Goal: Transaction & Acquisition: Purchase product/service

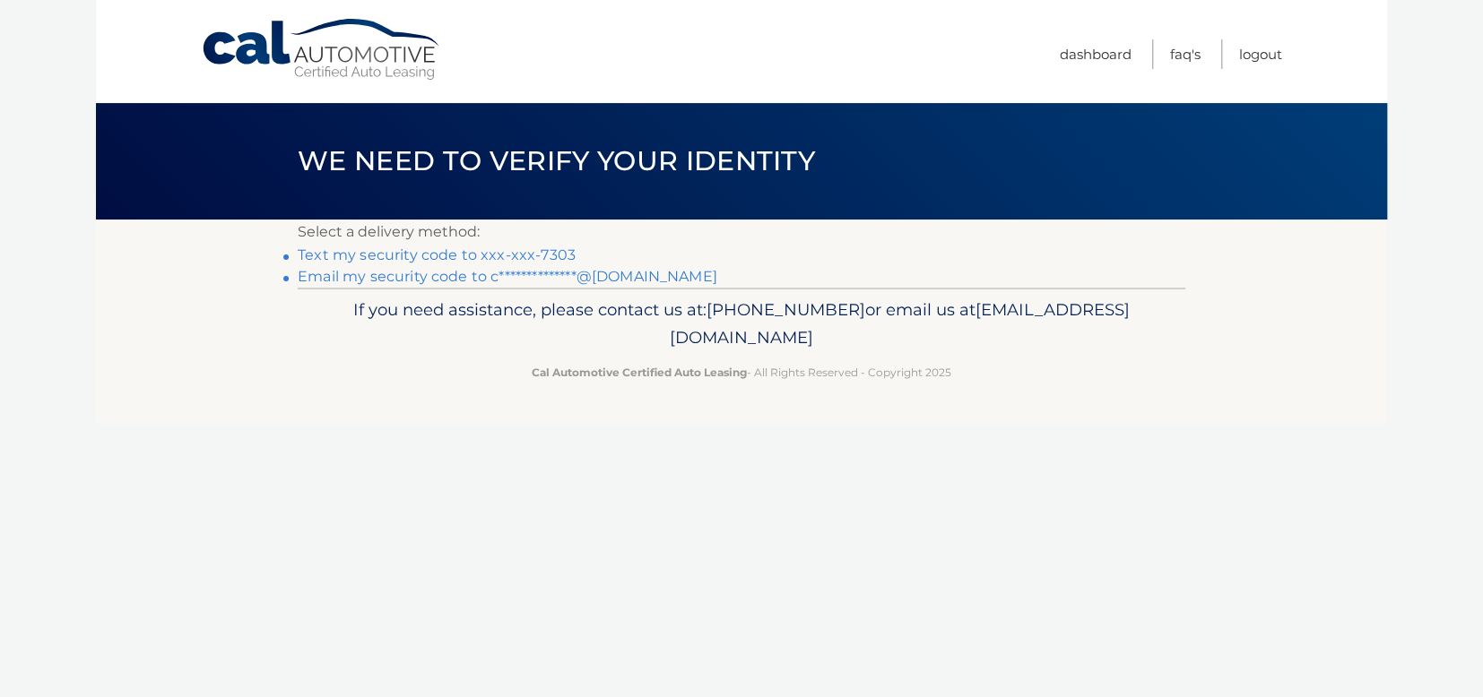
click at [403, 261] on link "Text my security code to xxx-xxx-7303" at bounding box center [437, 255] width 278 height 17
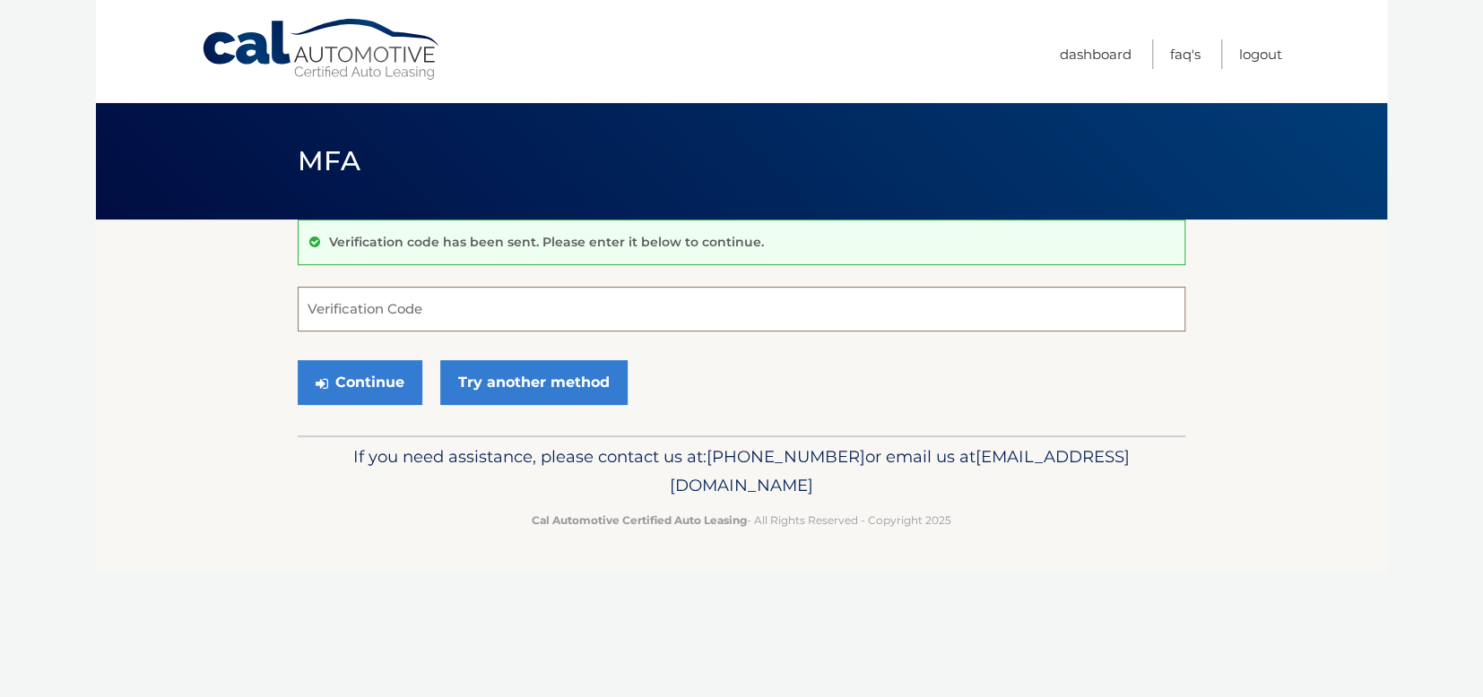
click at [384, 308] on input "Verification Code" at bounding box center [741, 309] width 887 height 45
type input "939790"
click at [380, 375] on button "Continue" at bounding box center [360, 382] width 125 height 45
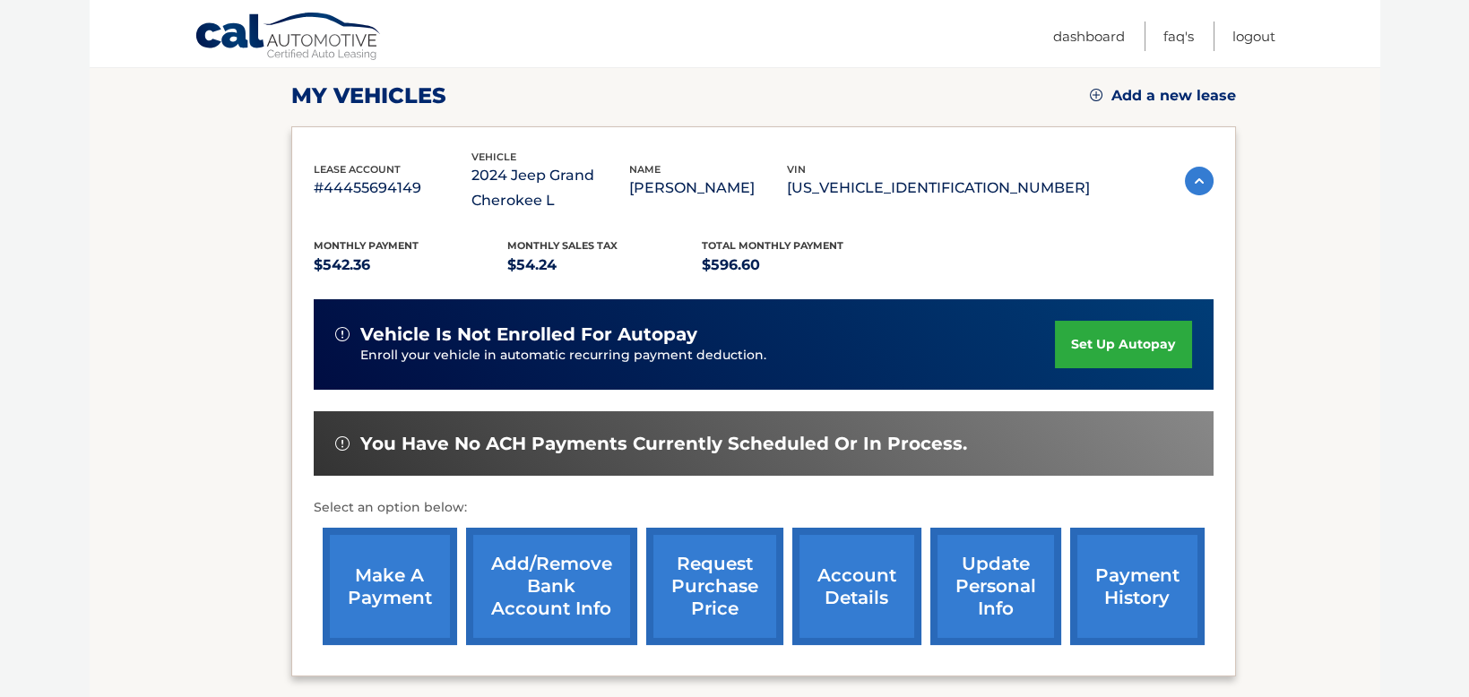
scroll to position [269, 0]
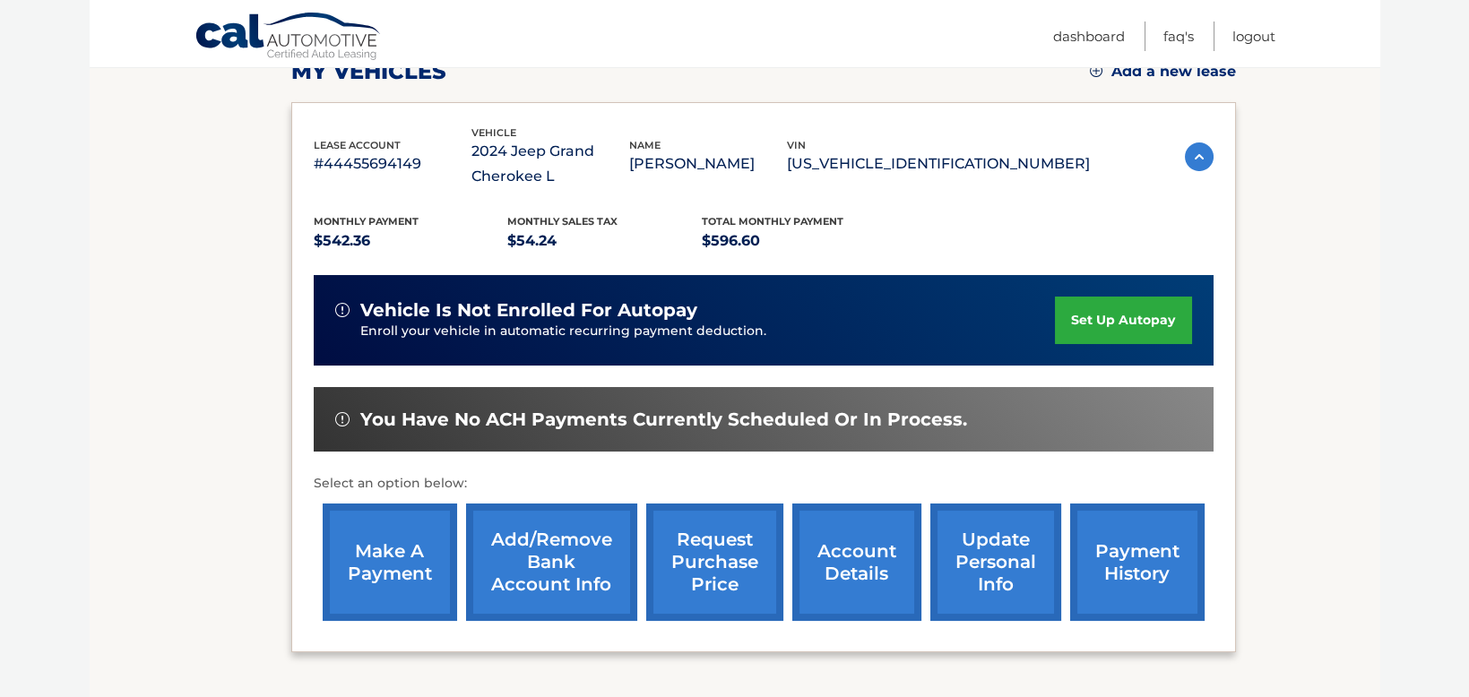
click at [391, 562] on link "make a payment" at bounding box center [390, 562] width 134 height 117
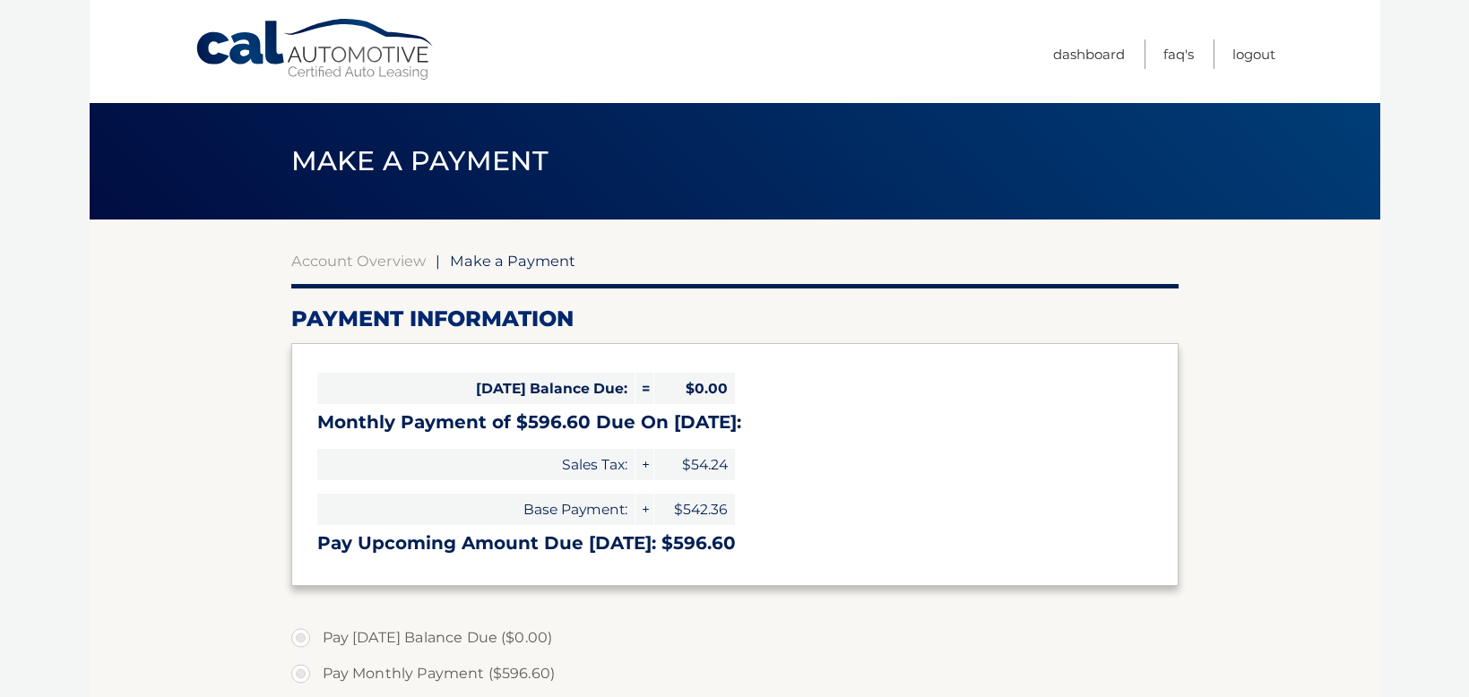
select select "YWE1MGU4MDgtZWJlMC00Y2NhLTlmZjctZTA4M2NiNzZmMTI5"
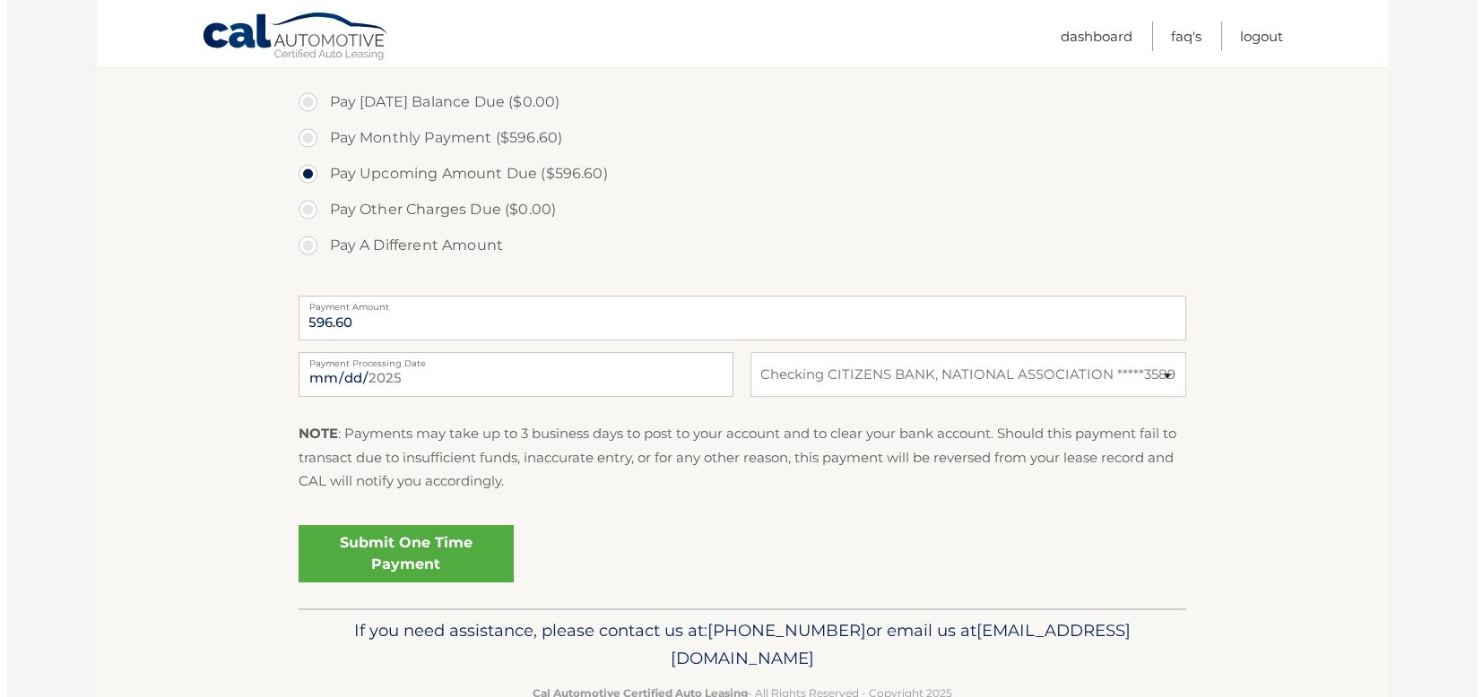
scroll to position [538, 0]
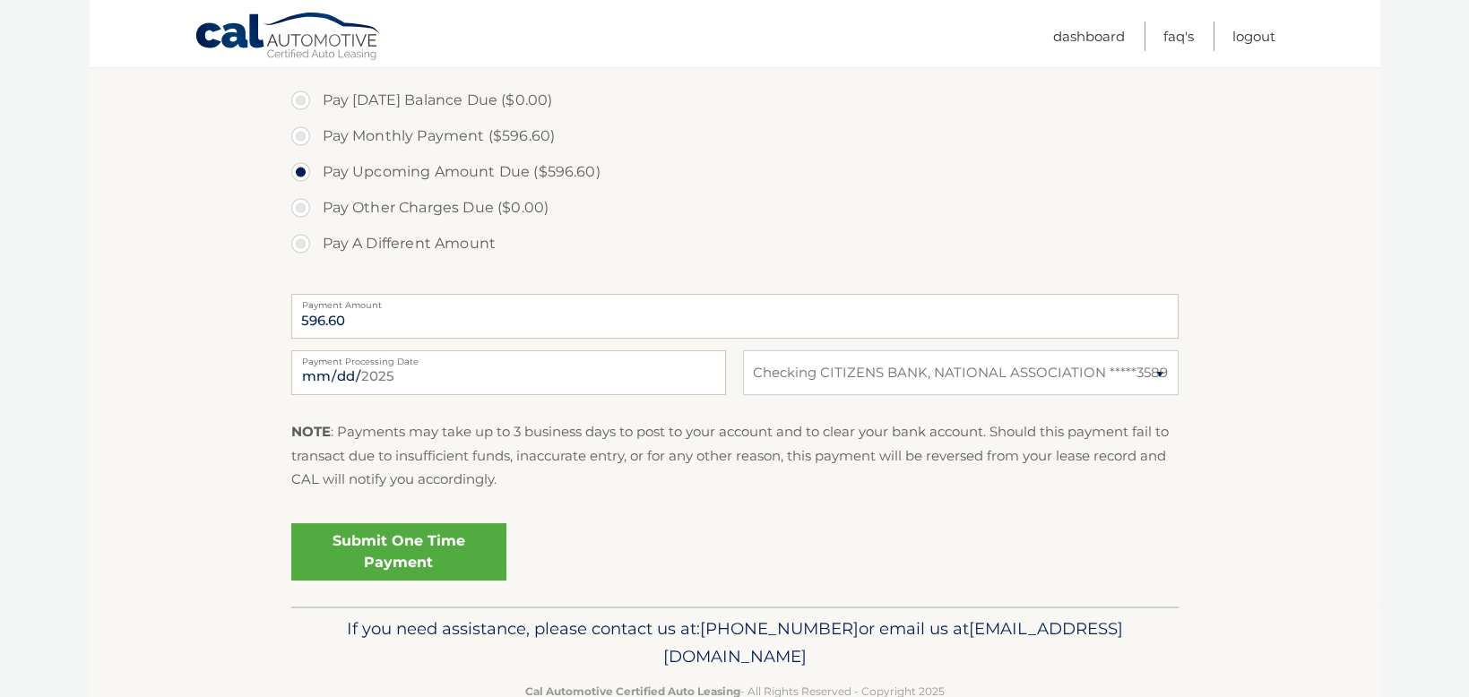
click at [355, 550] on link "Submit One Time Payment" at bounding box center [398, 552] width 215 height 57
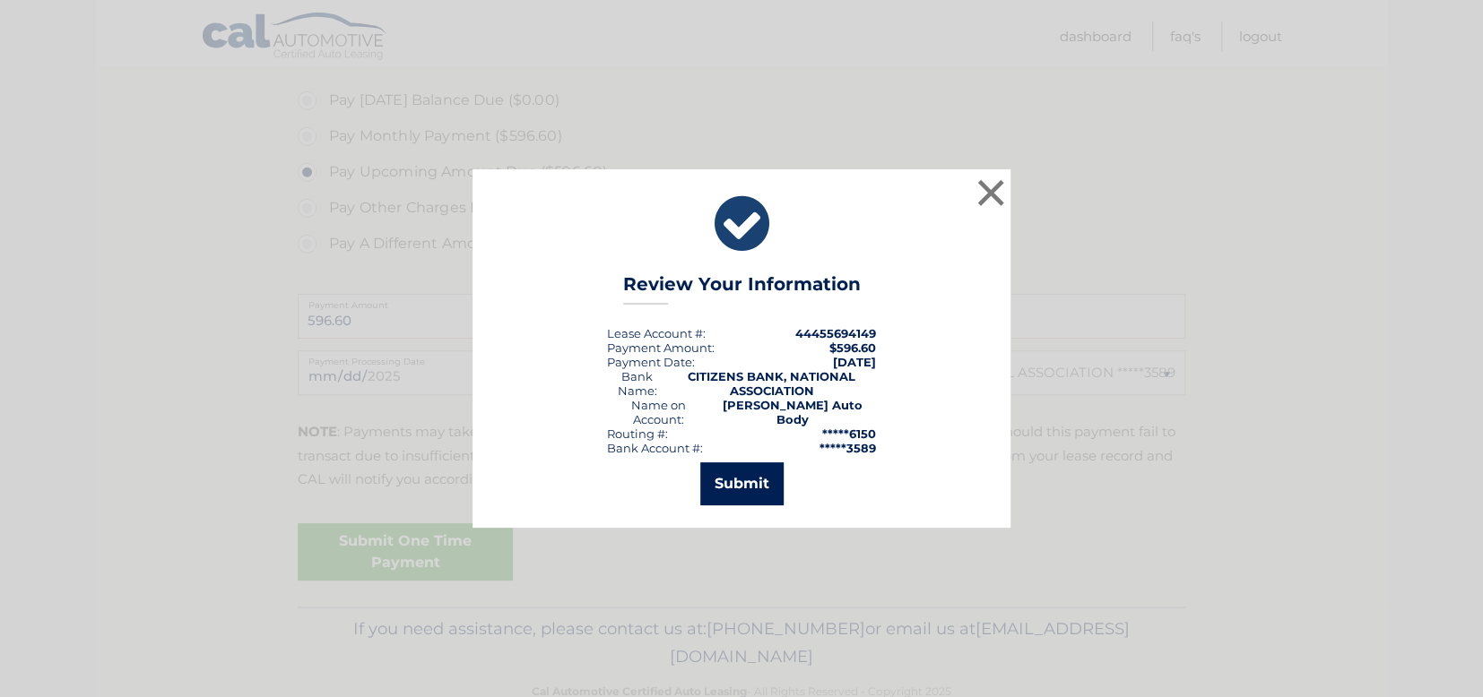
click at [730, 477] on button "Submit" at bounding box center [741, 484] width 83 height 43
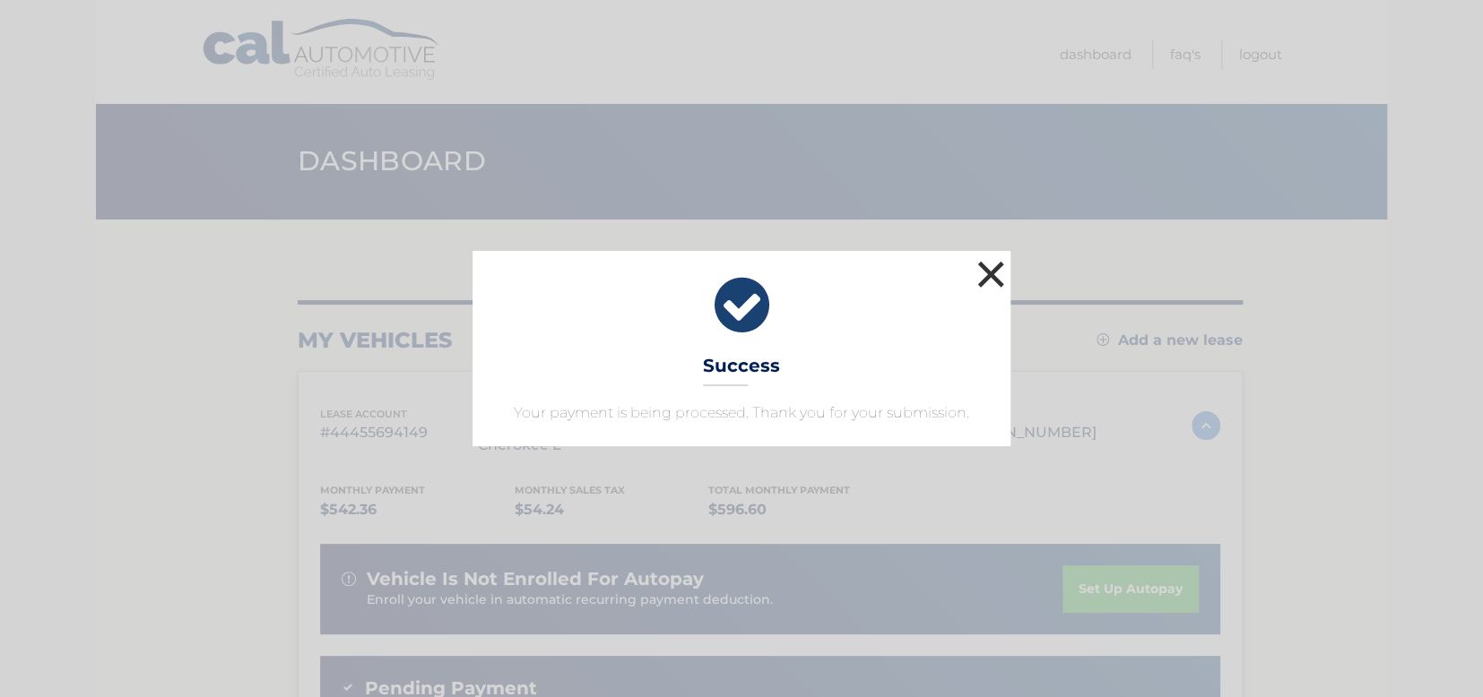
click at [991, 278] on button "×" at bounding box center [991, 274] width 36 height 36
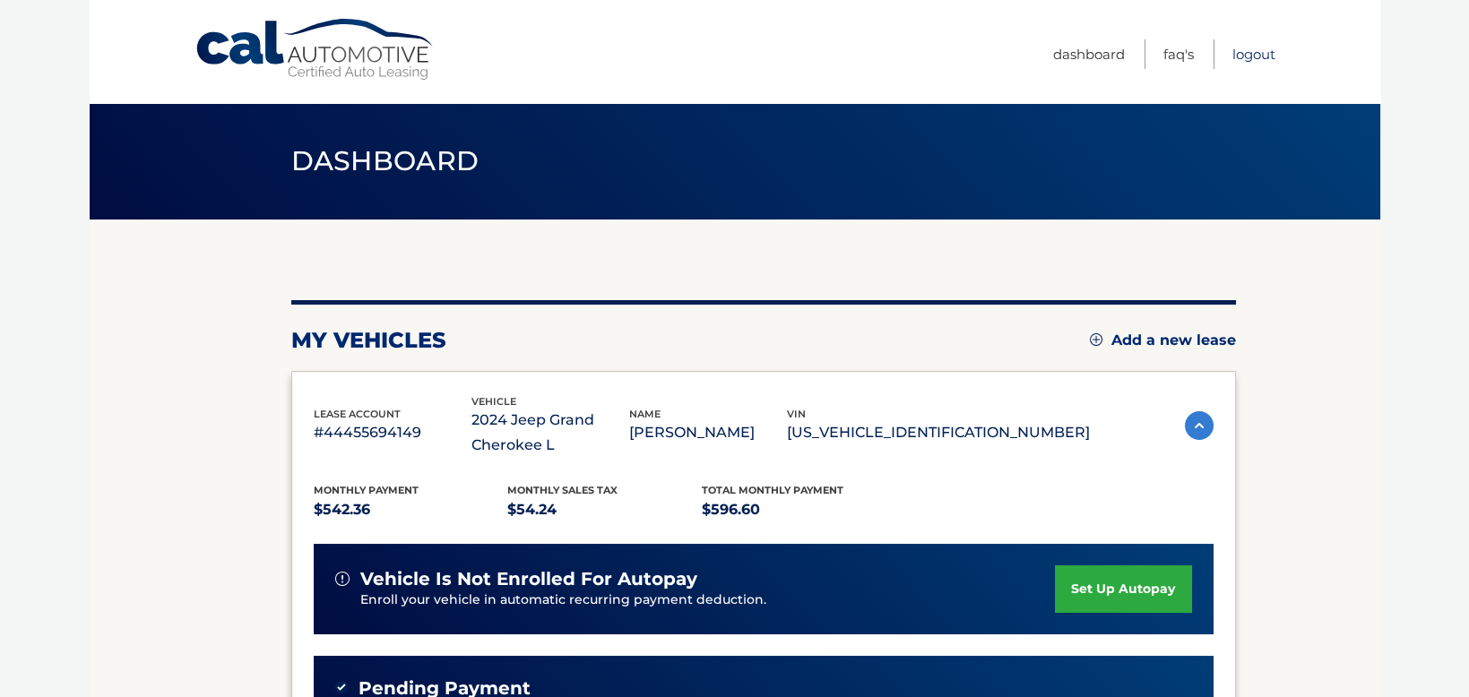
click at [1242, 56] on link "Logout" at bounding box center [1254, 54] width 43 height 30
